Goal: Task Accomplishment & Management: Complete application form

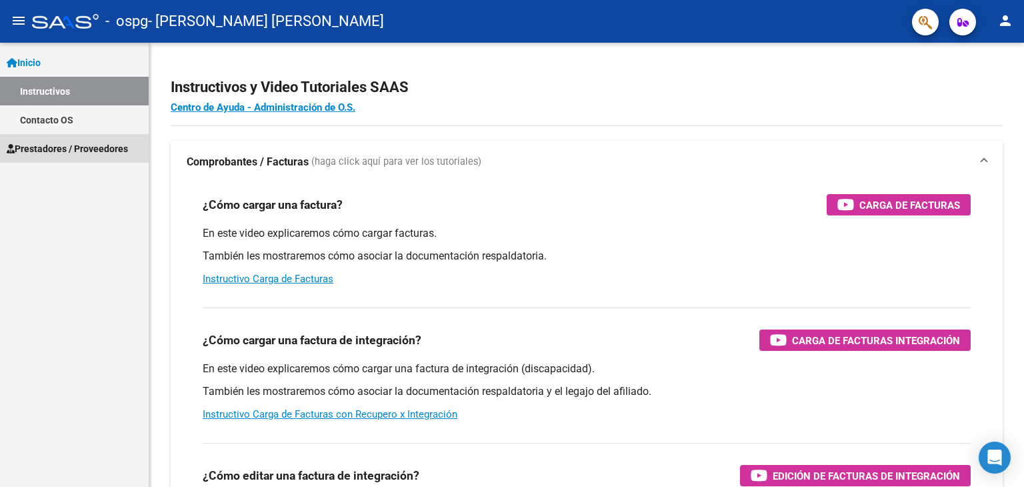
click at [77, 151] on span "Prestadores / Proveedores" at bounding box center [67, 148] width 121 height 15
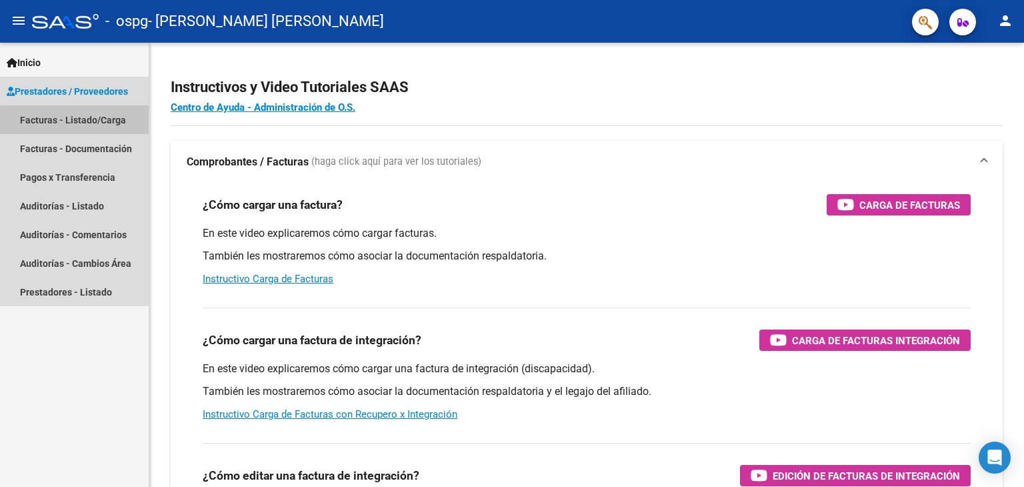
click at [85, 121] on link "Facturas - Listado/Carga" at bounding box center [74, 119] width 149 height 29
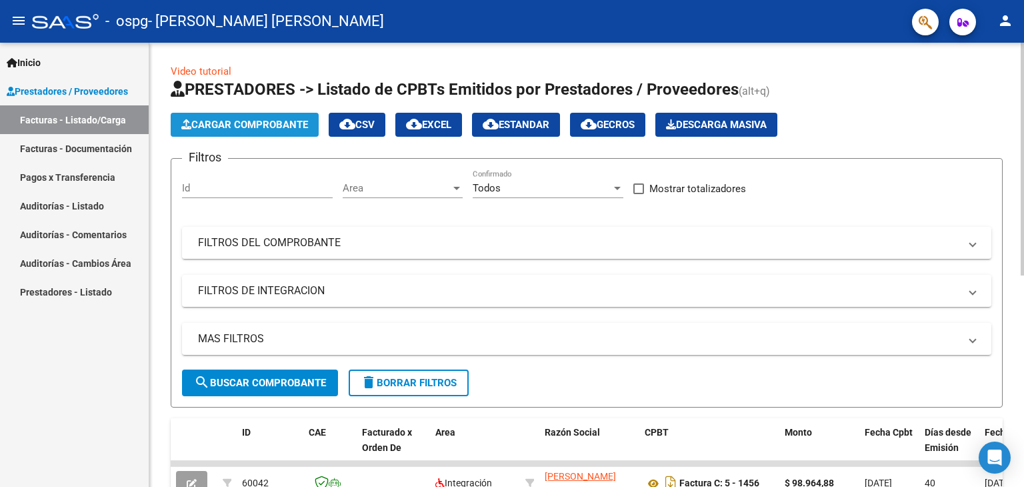
click at [257, 129] on span "Cargar Comprobante" at bounding box center [244, 125] width 127 height 12
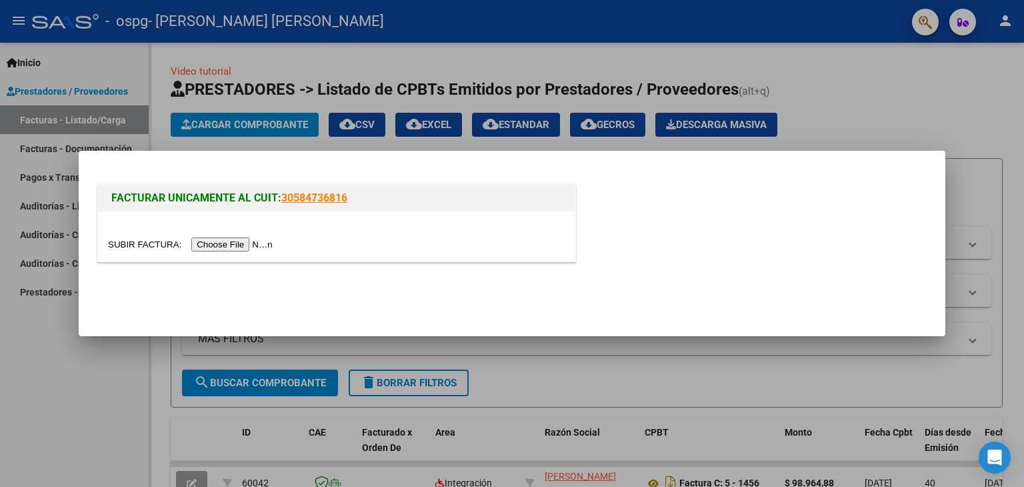
click at [221, 241] on input "file" at bounding box center [192, 244] width 169 height 14
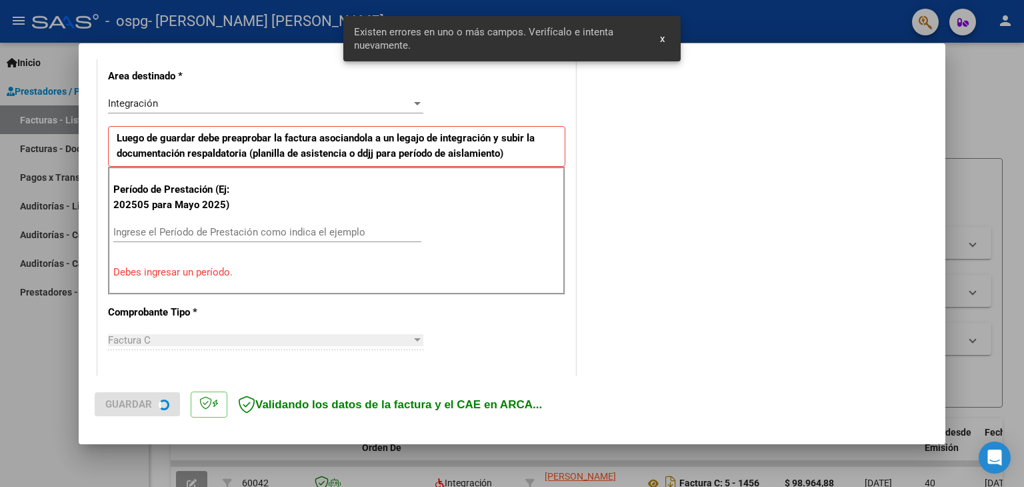
scroll to position [305, 0]
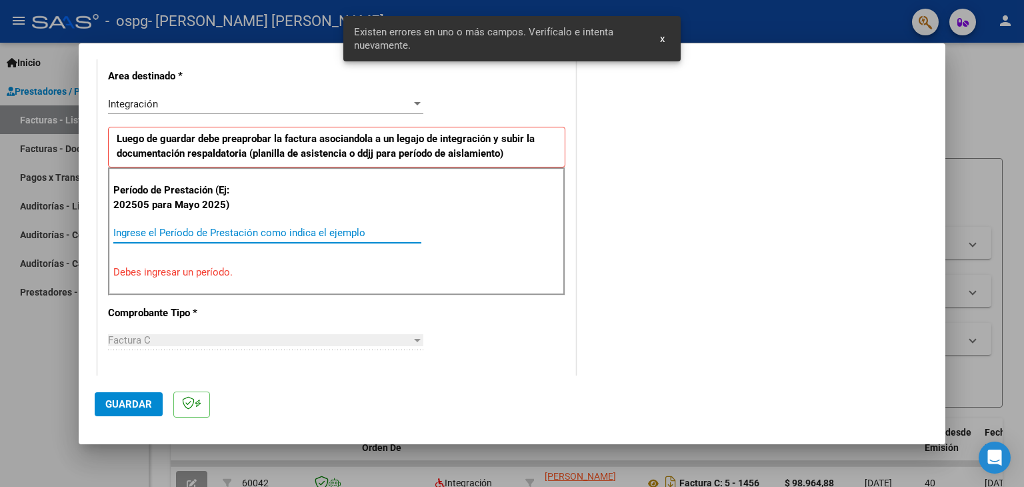
click at [223, 227] on input "Ingrese el Período de Prestación como indica el ejemplo" at bounding box center [267, 233] width 308 height 12
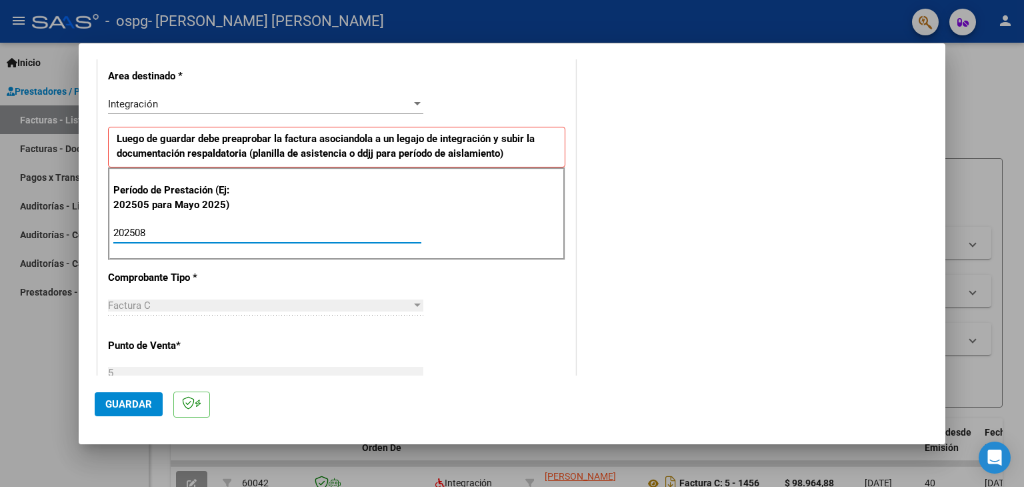
type input "202508"
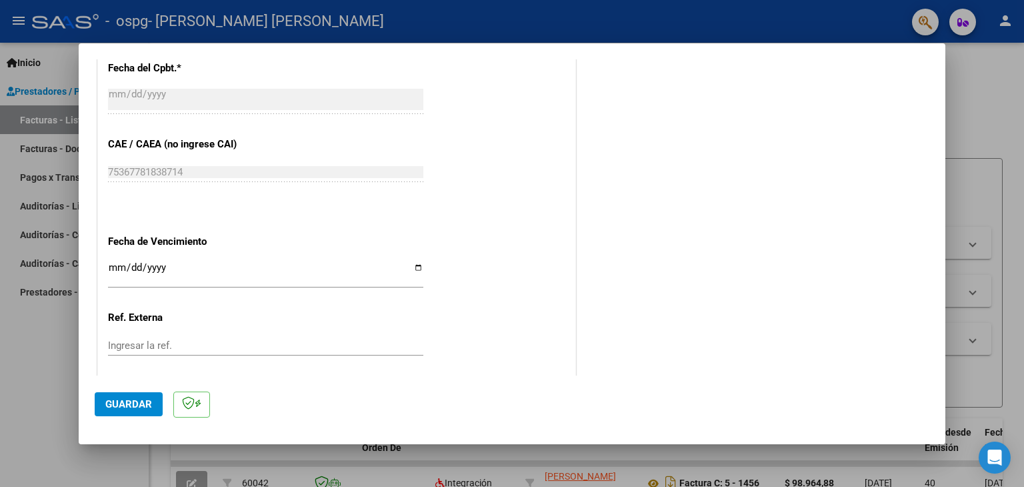
scroll to position [855, 0]
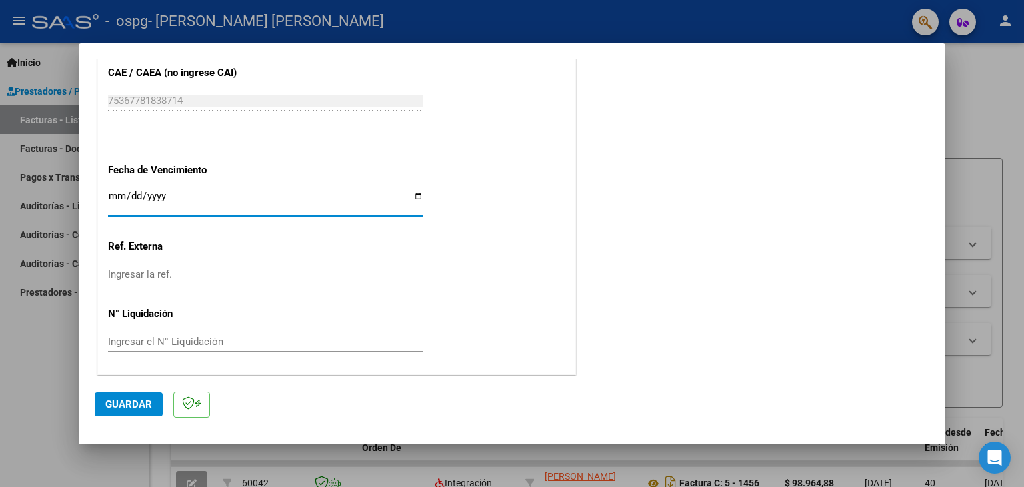
click at [417, 201] on input "Ingresar la fecha" at bounding box center [265, 201] width 315 height 21
click at [413, 193] on input "Ingresar la fecha" at bounding box center [265, 201] width 315 height 21
type input "[DATE]"
click at [131, 404] on span "Guardar" at bounding box center [128, 404] width 47 height 12
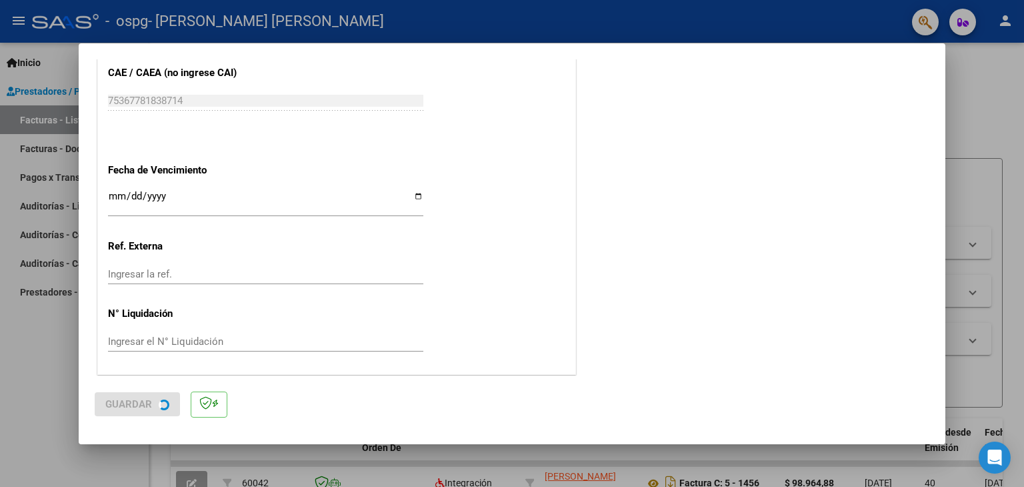
scroll to position [0, 0]
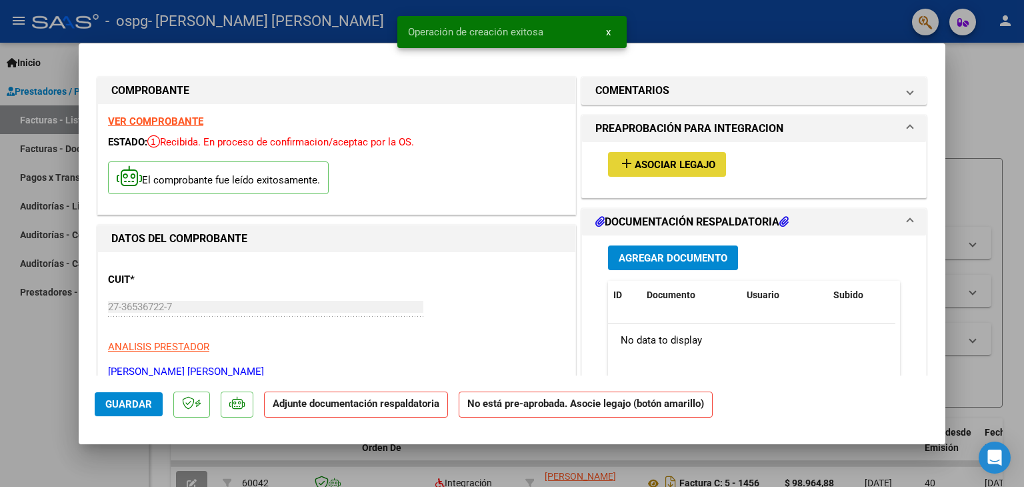
click at [677, 167] on span "Asociar Legajo" at bounding box center [675, 165] width 81 height 12
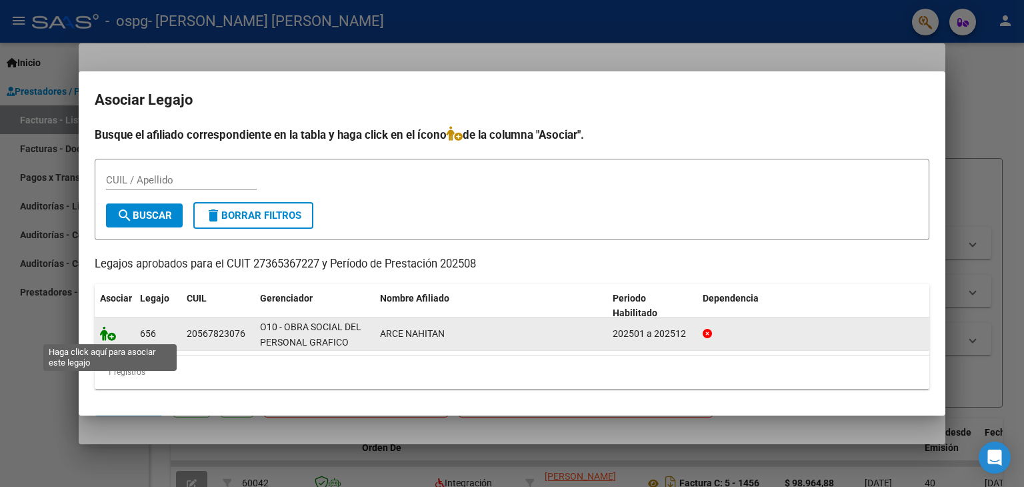
click at [103, 337] on icon at bounding box center [108, 333] width 16 height 15
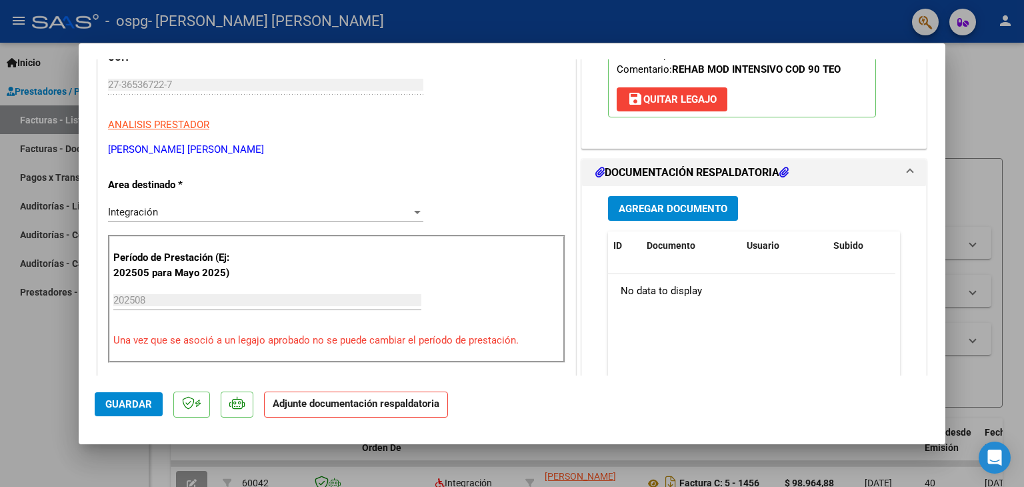
scroll to position [257, 0]
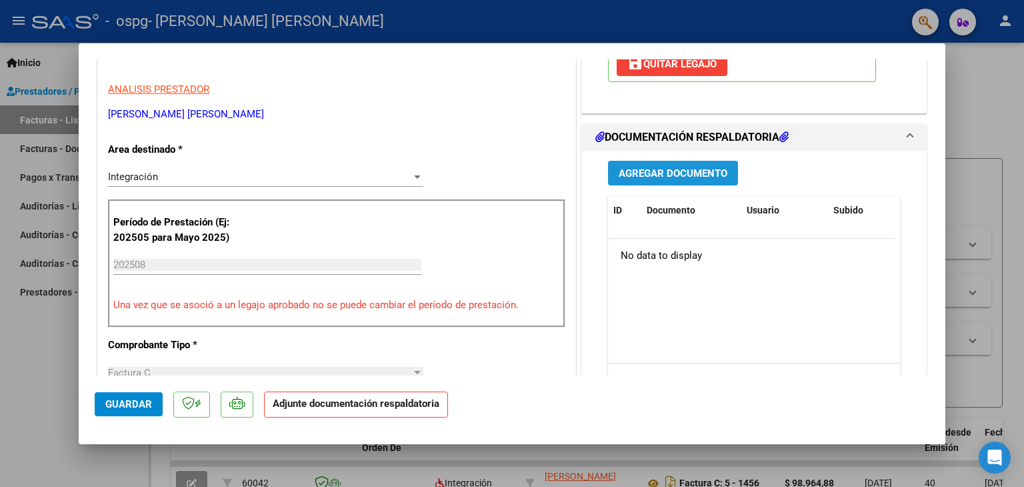
click at [646, 177] on span "Agregar Documento" at bounding box center [673, 173] width 109 height 12
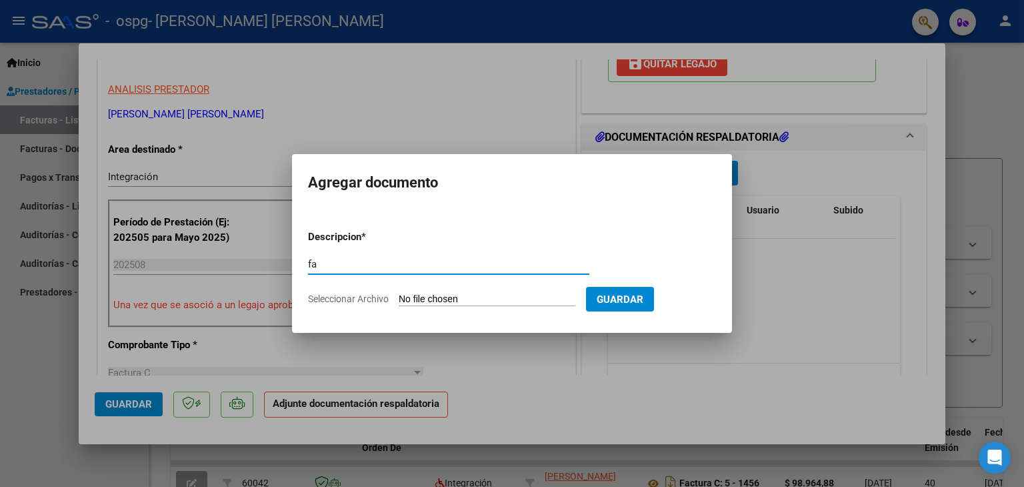
type input "f"
type input "Factura"
click at [490, 303] on input "Seleccionar Archivo" at bounding box center [487, 299] width 177 height 13
type input "C:\fakepath\27365367227_011_00005_00001471 (1).pdf"
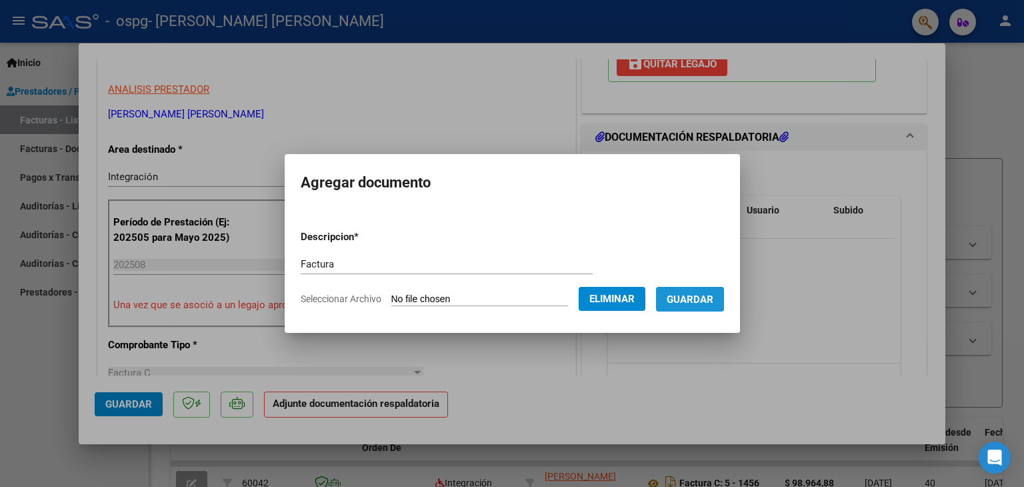
click at [701, 299] on span "Guardar" at bounding box center [690, 299] width 47 height 12
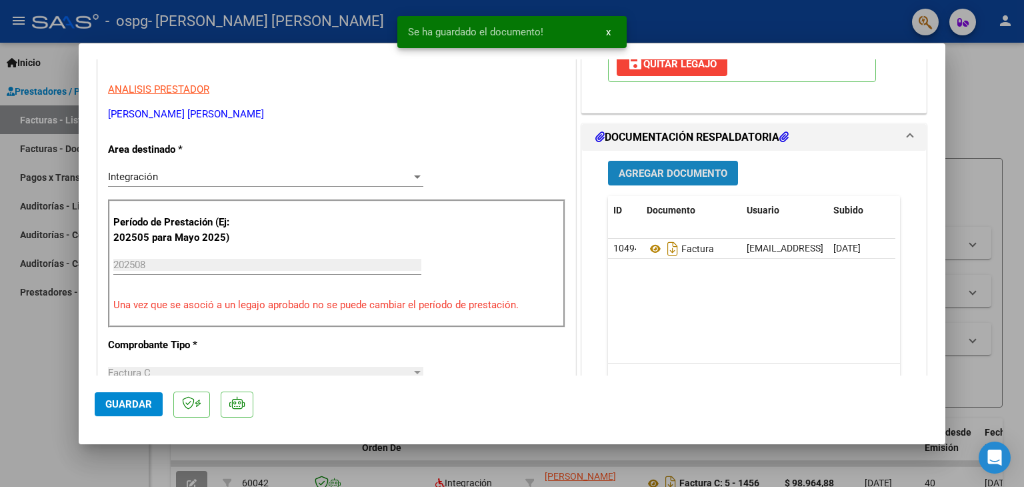
click at [688, 169] on span "Agregar Documento" at bounding box center [673, 173] width 109 height 12
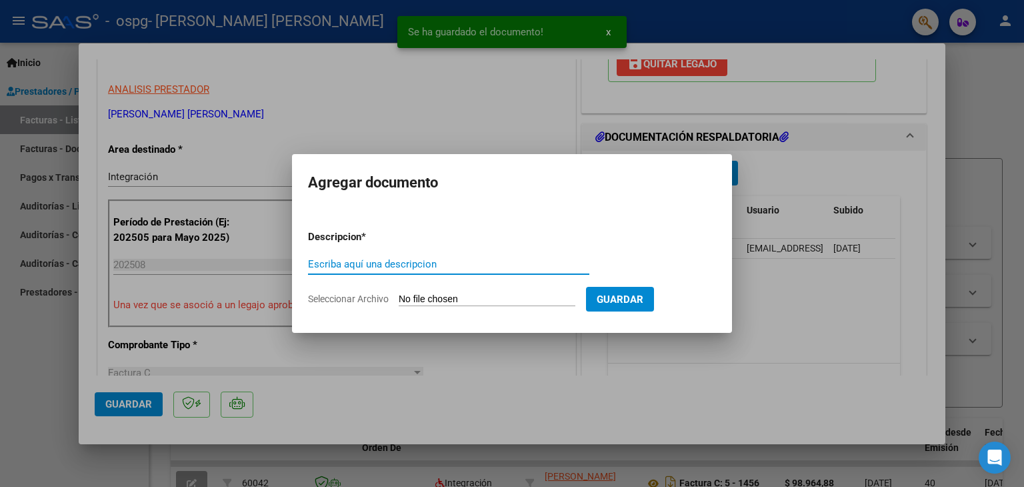
click at [325, 262] on input "Escriba aquí una descripcion" at bounding box center [448, 264] width 281 height 12
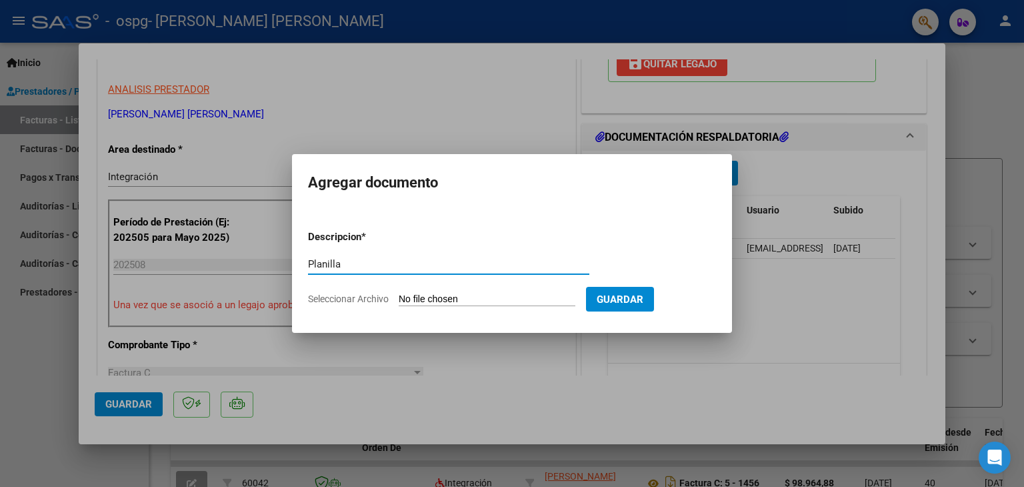
type input "Planilla"
click at [474, 297] on input "Seleccionar Archivo" at bounding box center [487, 299] width 177 height 13
type input "C:\fakepath\Planilla de asistencia Nahitan [PERSON_NAME].pdf"
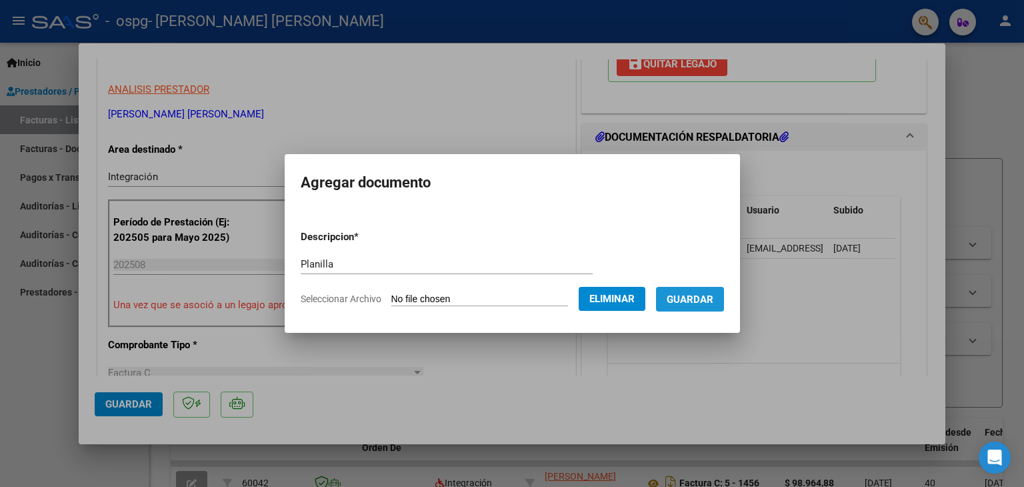
click at [707, 301] on span "Guardar" at bounding box center [690, 299] width 47 height 12
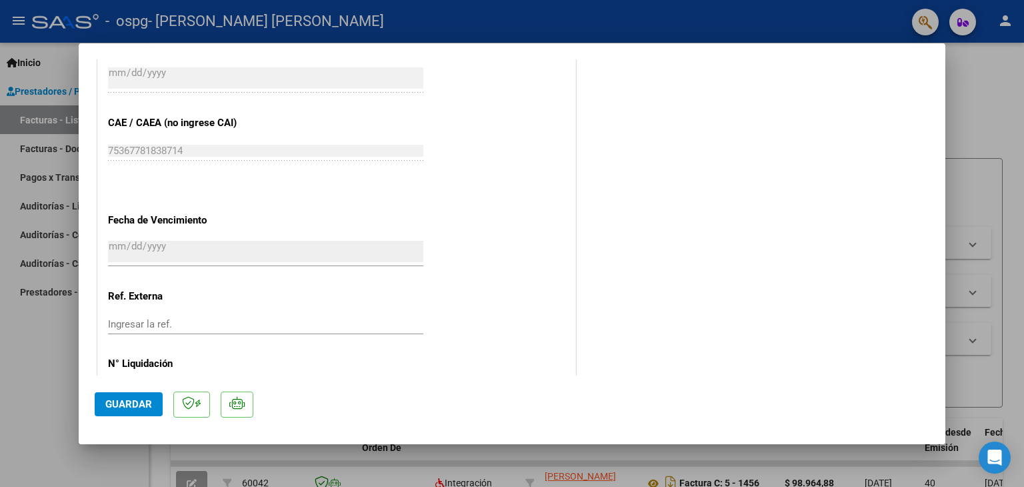
scroll to position [875, 0]
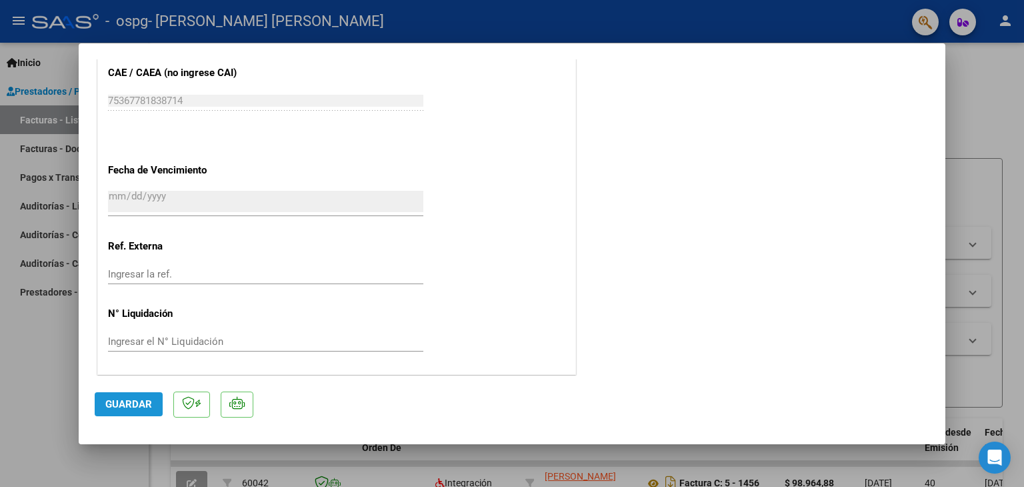
click at [136, 401] on span "Guardar" at bounding box center [128, 404] width 47 height 12
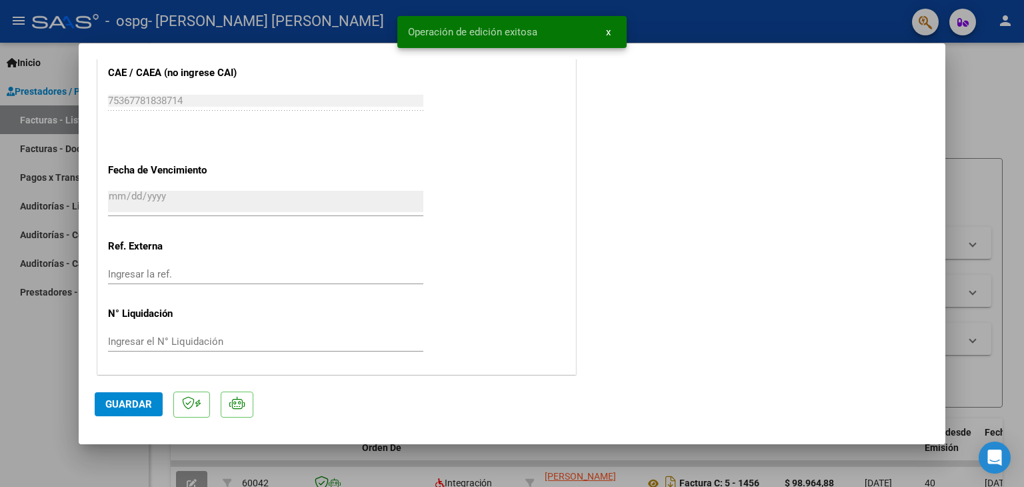
click at [1003, 101] on div at bounding box center [512, 243] width 1024 height 487
type input "$ 0,00"
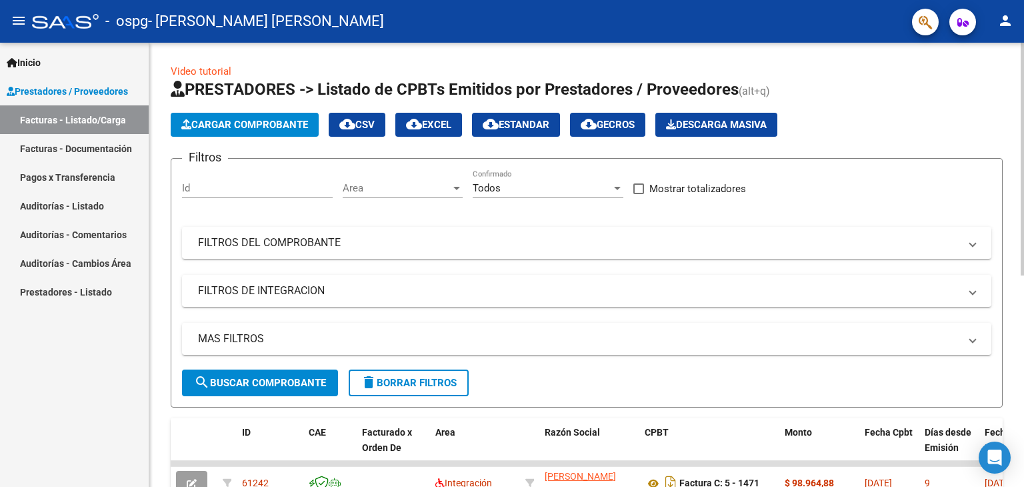
click at [1022, 296] on div at bounding box center [1022, 265] width 3 height 444
